Goal: Information Seeking & Learning: Learn about a topic

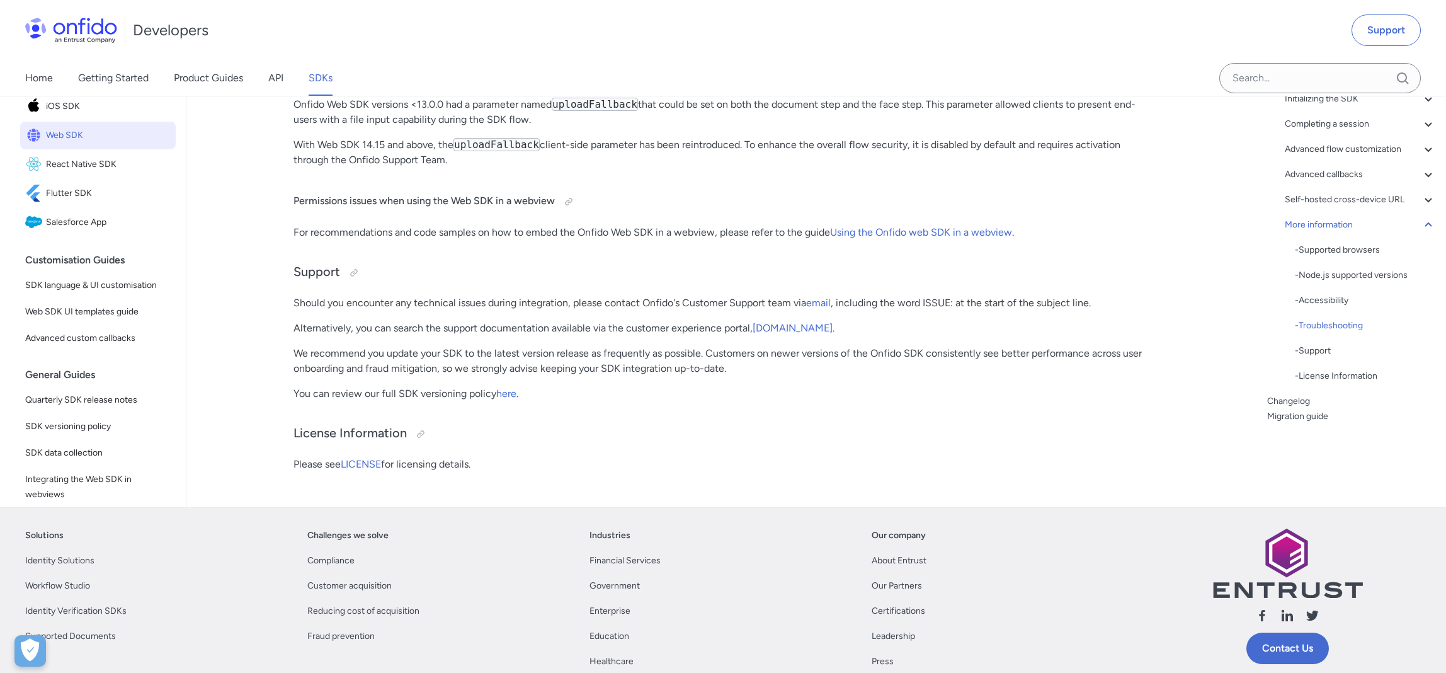
scroll to position [33630, 0]
click at [561, 118] on p "Onfido Web SDK versions <13.0.0 had a parameter named uploadFallback that could…" at bounding box center [721, 111] width 856 height 30
drag, startPoint x: 996, startPoint y: 121, endPoint x: 989, endPoint y: 122, distance: 7.7
click at [996, 121] on p "Onfido Web SDK versions <13.0.0 had a parameter named uploadFallback that could…" at bounding box center [721, 111] width 856 height 30
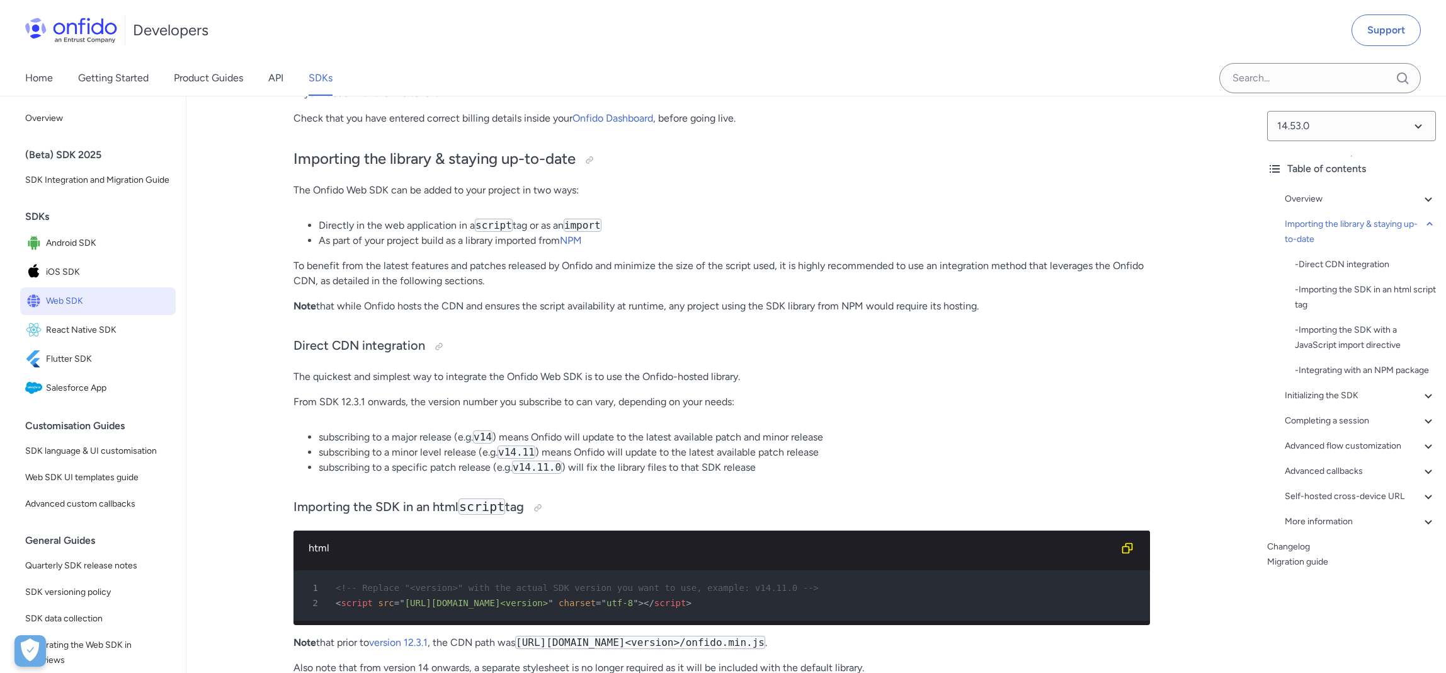
scroll to position [0, 0]
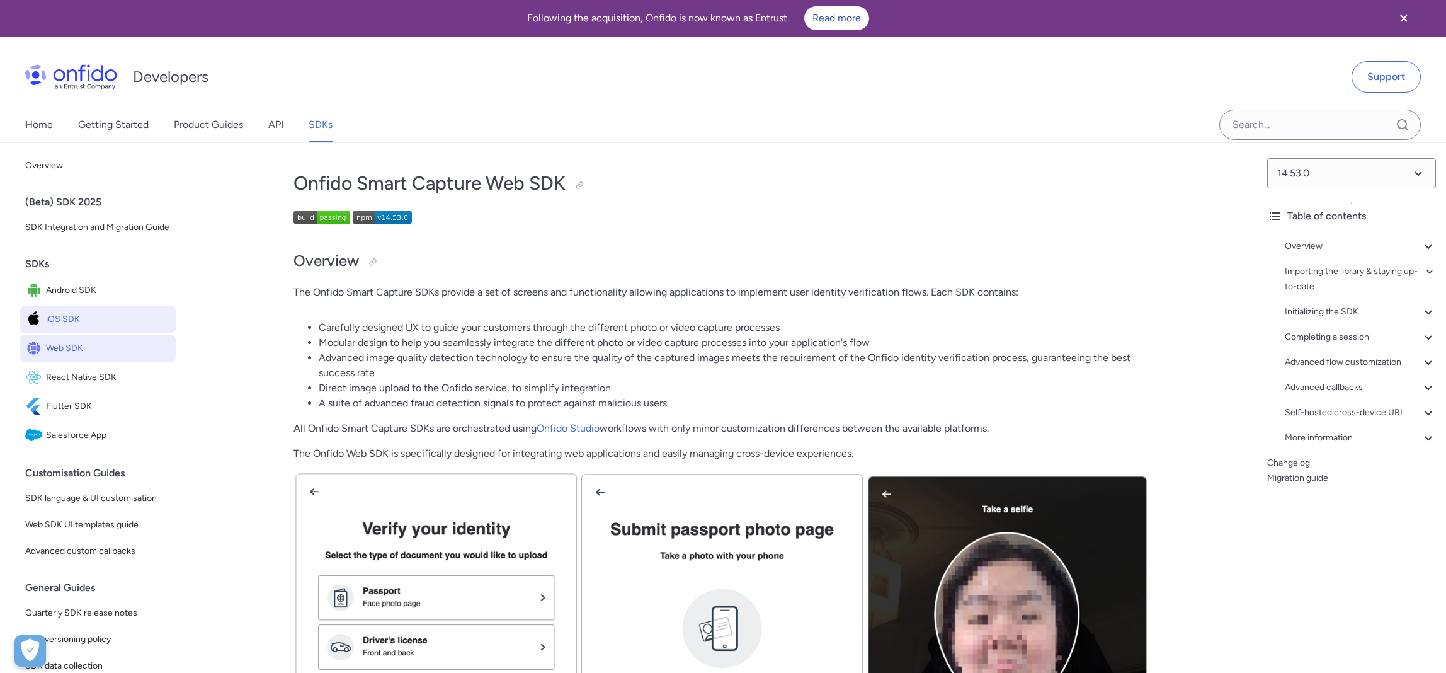
click at [71, 315] on span "iOS SDK" at bounding box center [108, 319] width 125 height 18
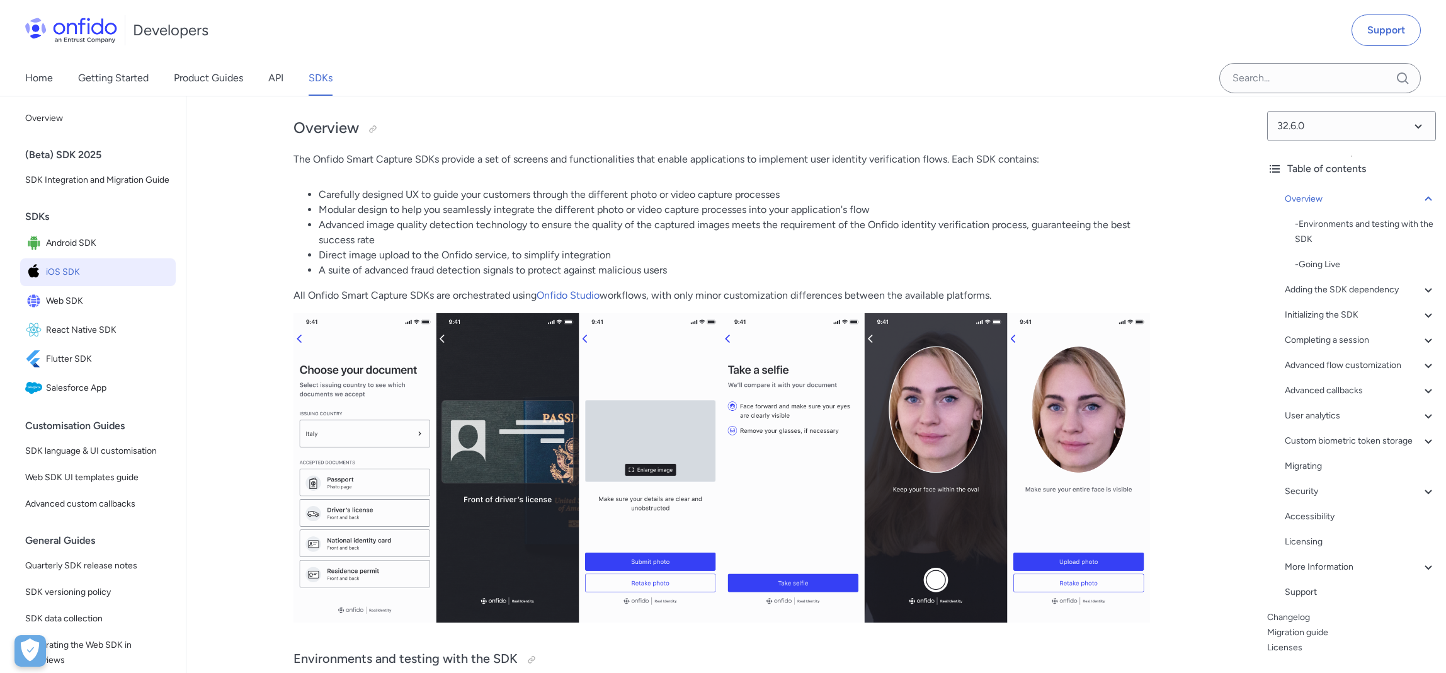
scroll to position [137, 0]
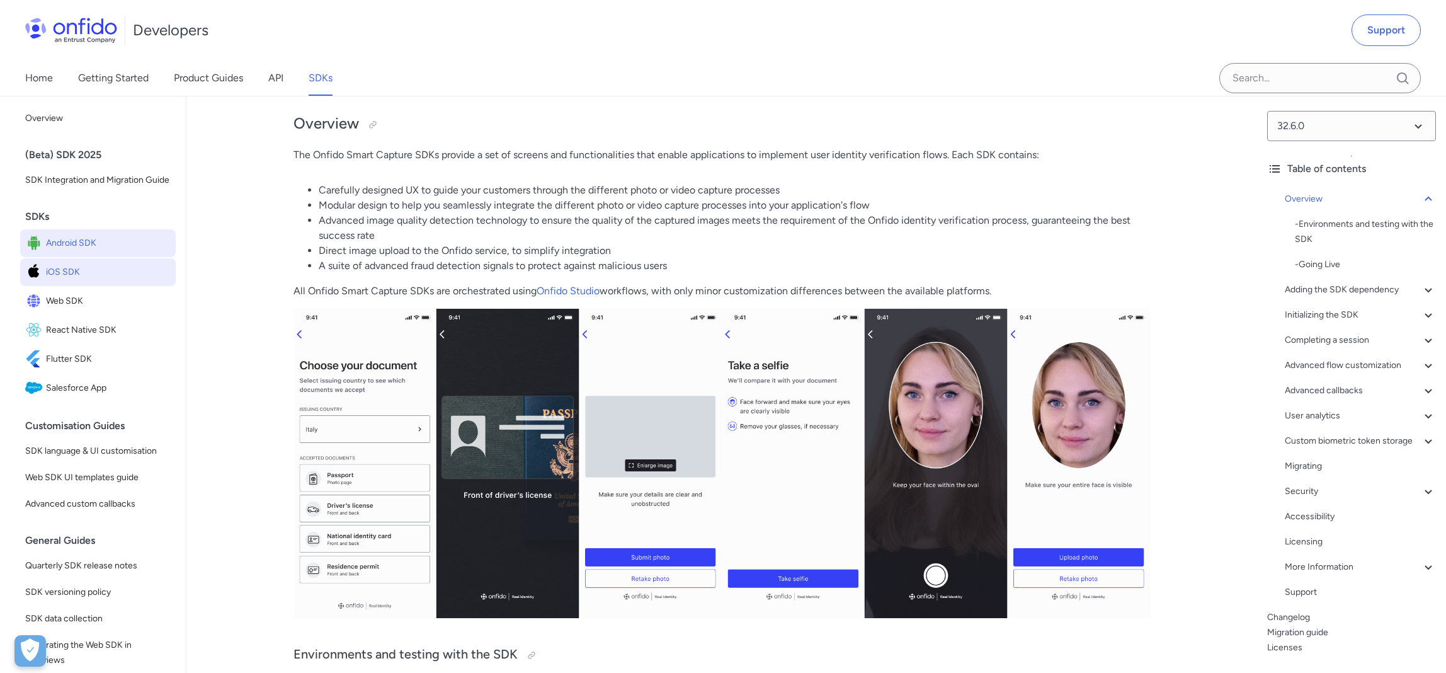
click at [72, 245] on span "Android SDK" at bounding box center [108, 243] width 125 height 18
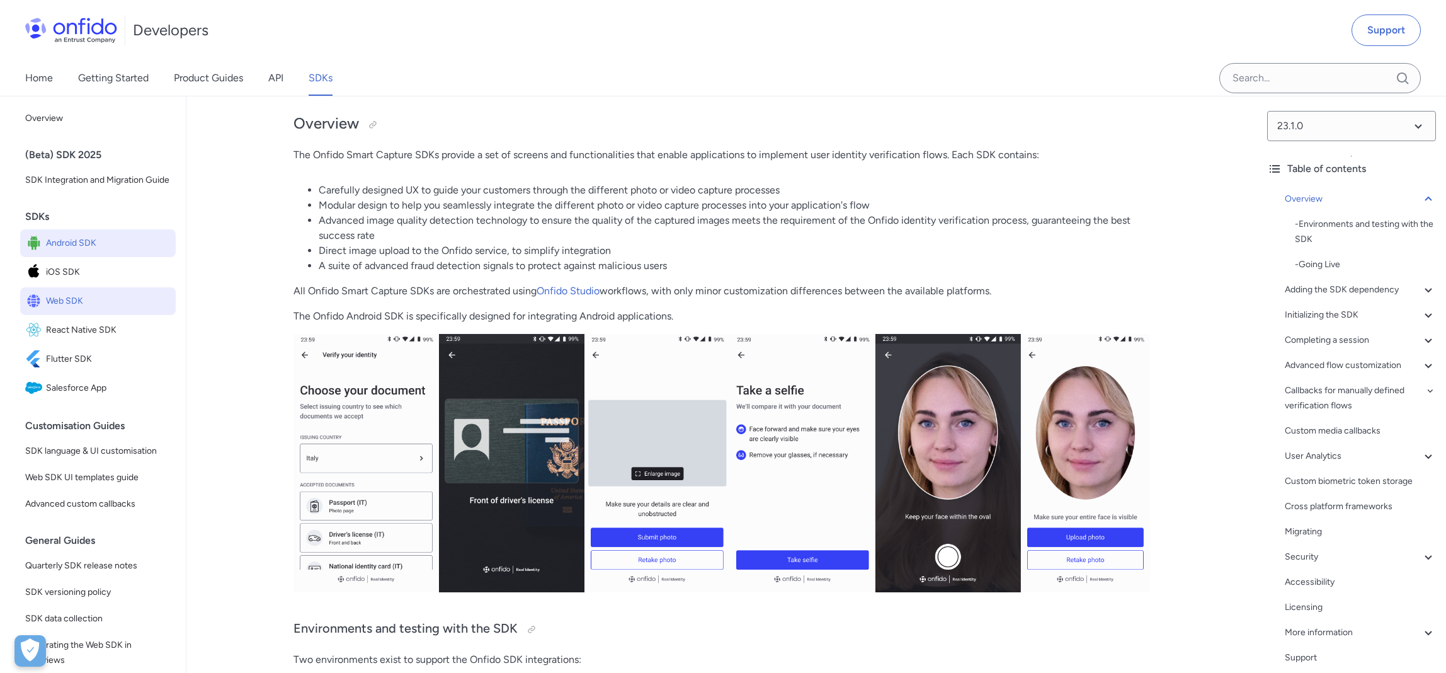
click at [94, 307] on span "Web SDK" at bounding box center [108, 301] width 125 height 18
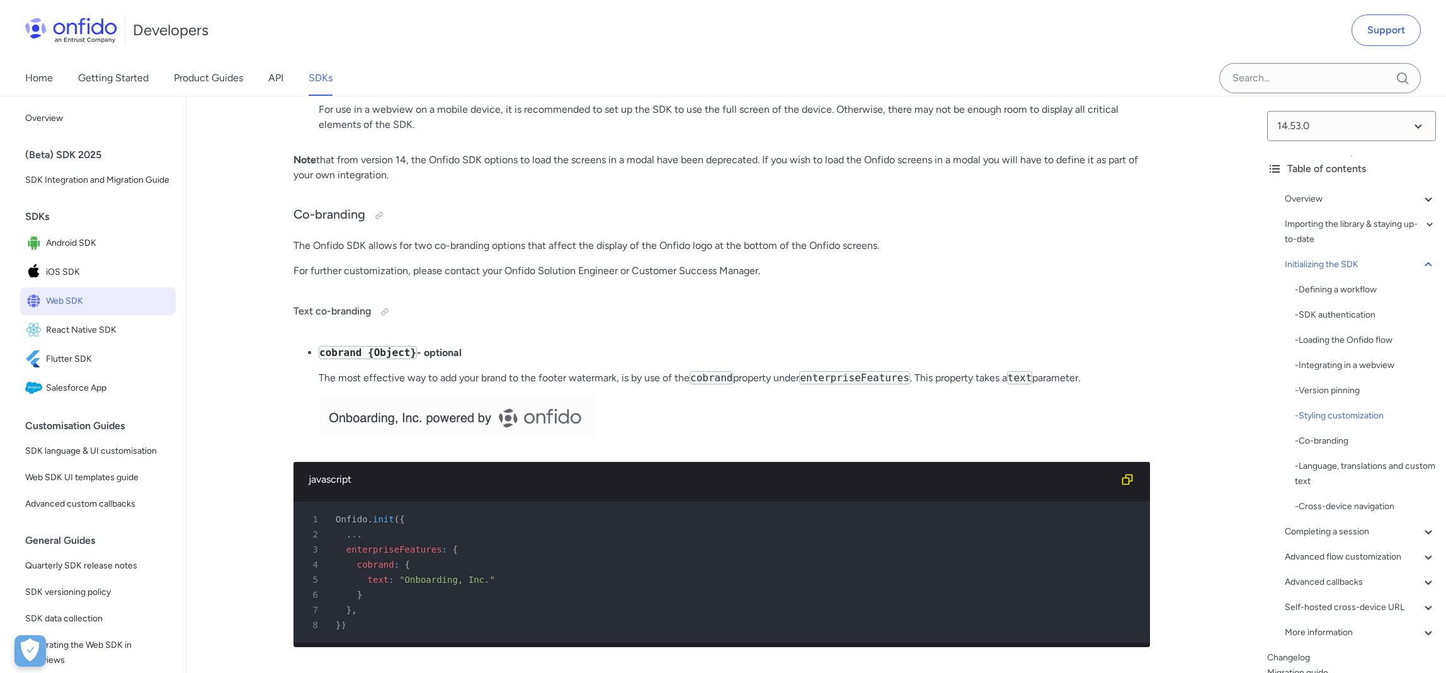
scroll to position [4968, 0]
